Goal: Find specific page/section: Find specific page/section

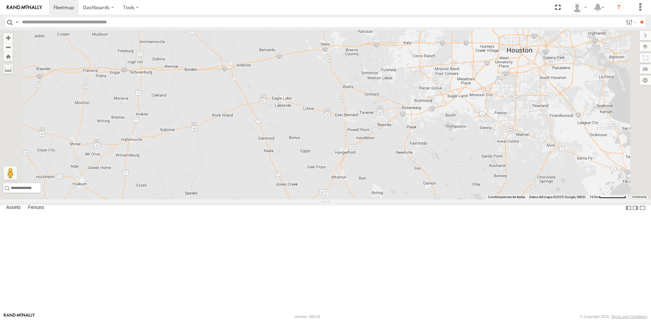
drag, startPoint x: 170, startPoint y: 71, endPoint x: 173, endPoint y: 122, distance: 51.3
click at [173, 122] on div at bounding box center [325, 115] width 651 height 170
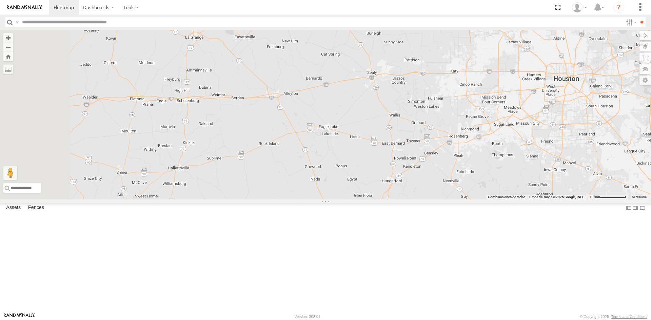
drag, startPoint x: 247, startPoint y: 97, endPoint x: 295, endPoint y: 125, distance: 55.3
click at [295, 125] on div at bounding box center [325, 115] width 651 height 170
click at [136, 6] on label at bounding box center [130, 7] width 25 height 15
click at [106, 9] on label "Dashboards" at bounding box center [99, 7] width 40 height 15
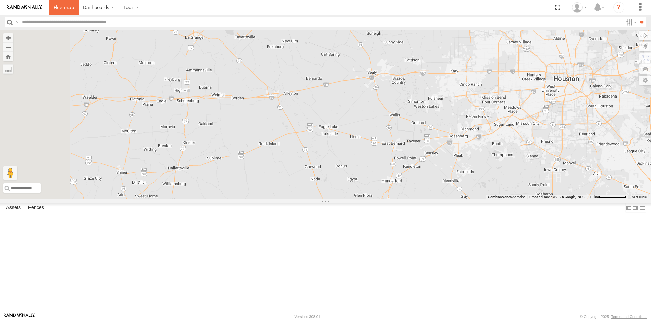
click at [73, 7] on span at bounding box center [64, 7] width 20 height 6
